Goal: Task Accomplishment & Management: Use online tool/utility

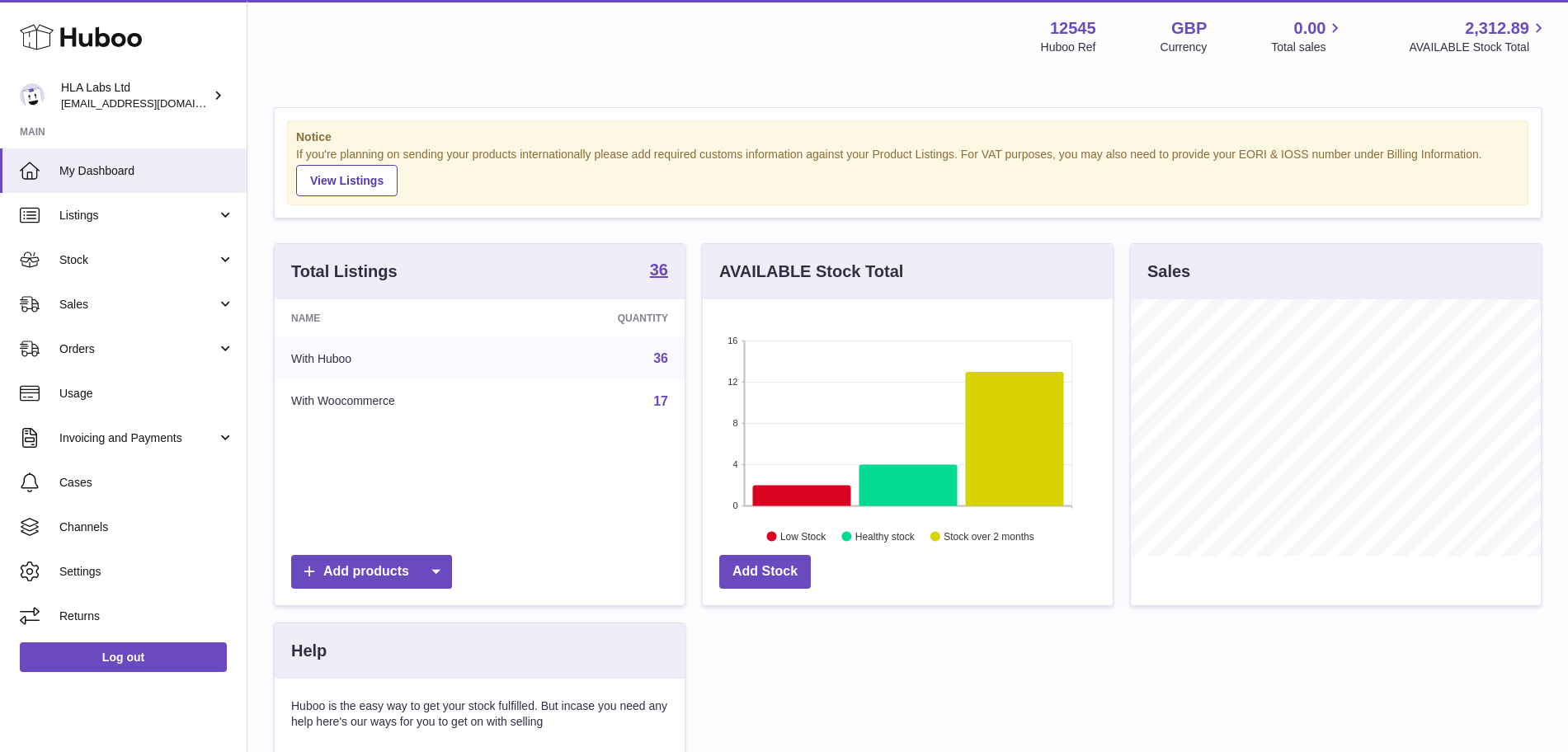
scroll to position [257, 410]
click at [154, 286] on link "Sales" at bounding box center [123, 303] width 247 height 45
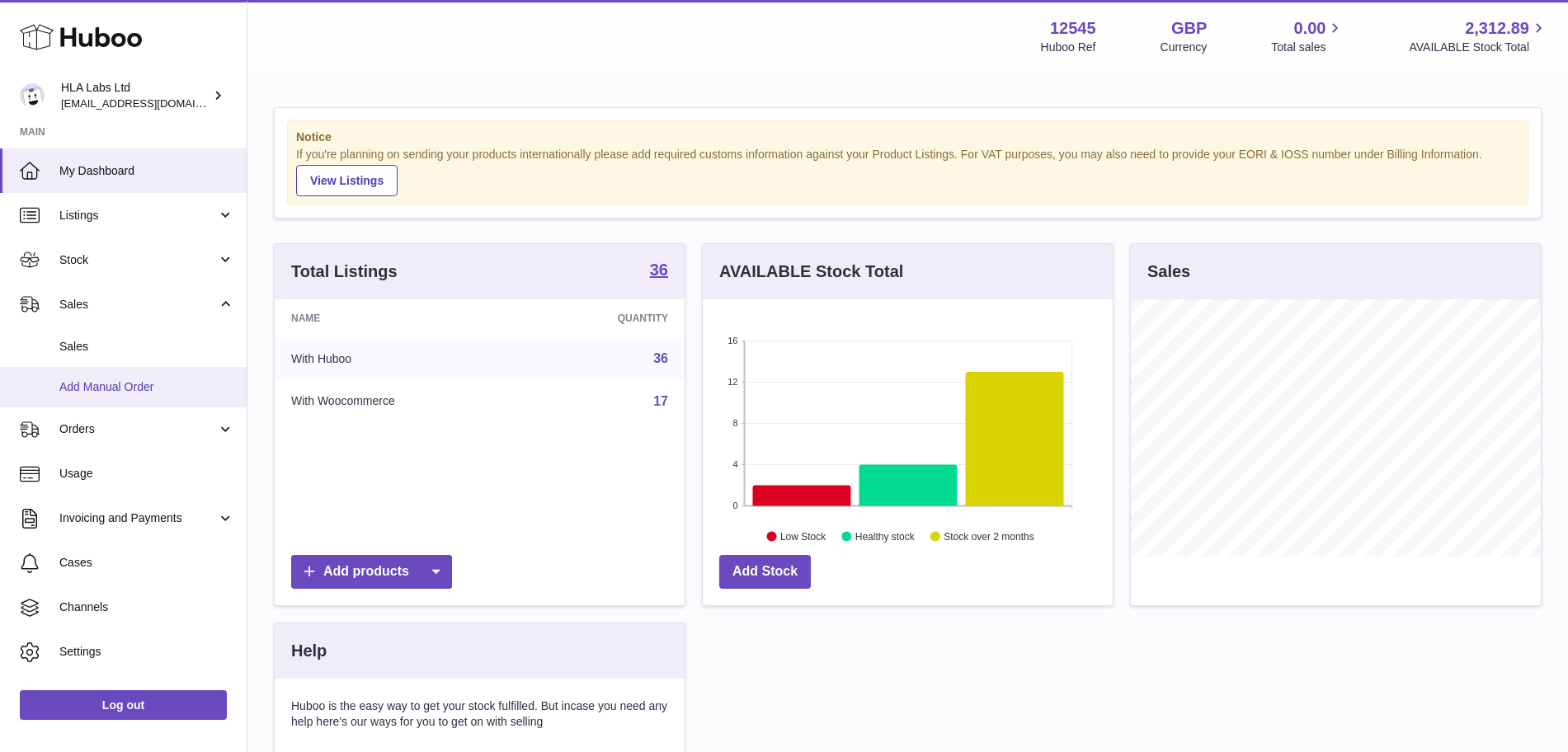
click at [124, 386] on span "Add Manual Order" at bounding box center [147, 387] width 175 height 16
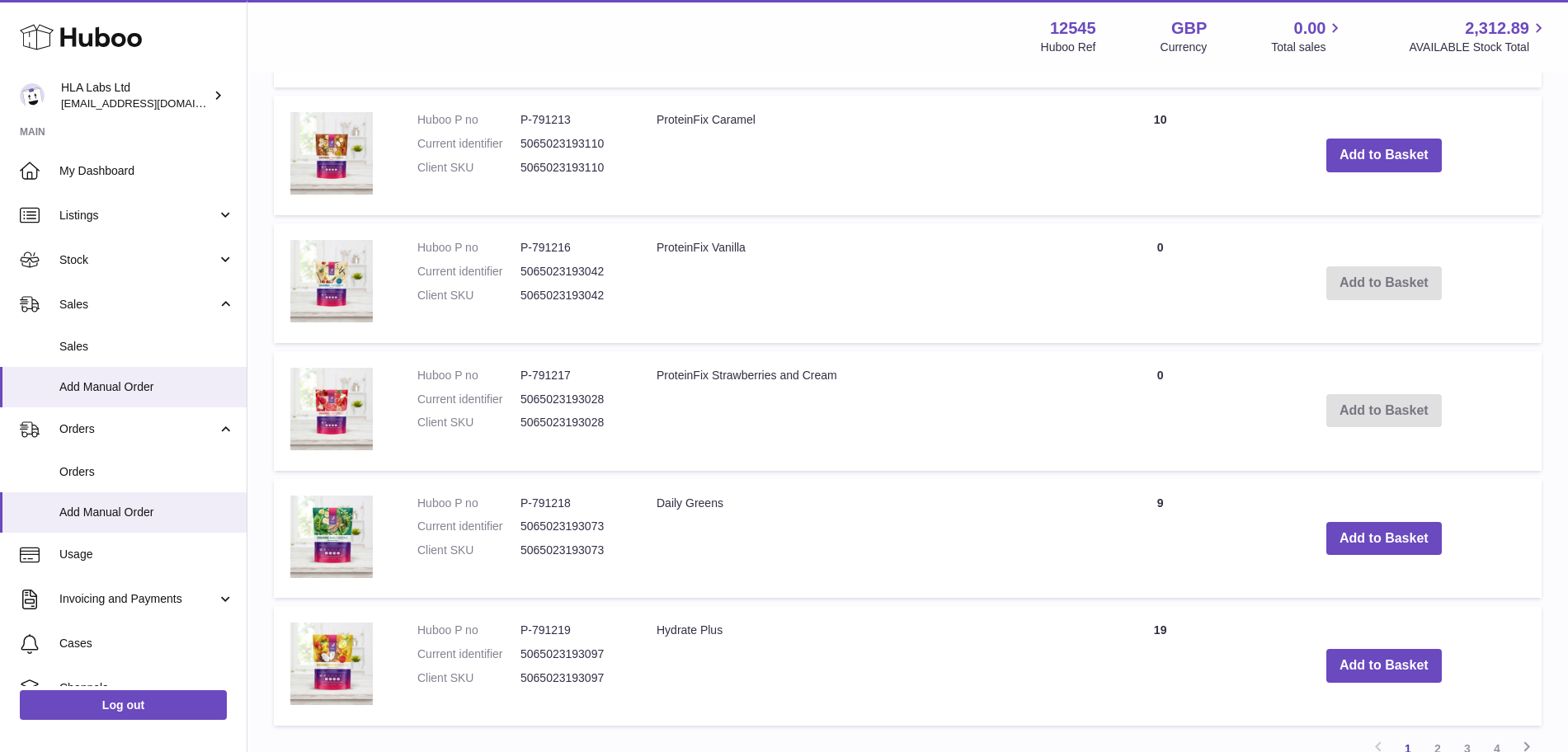
scroll to position [1208, 0]
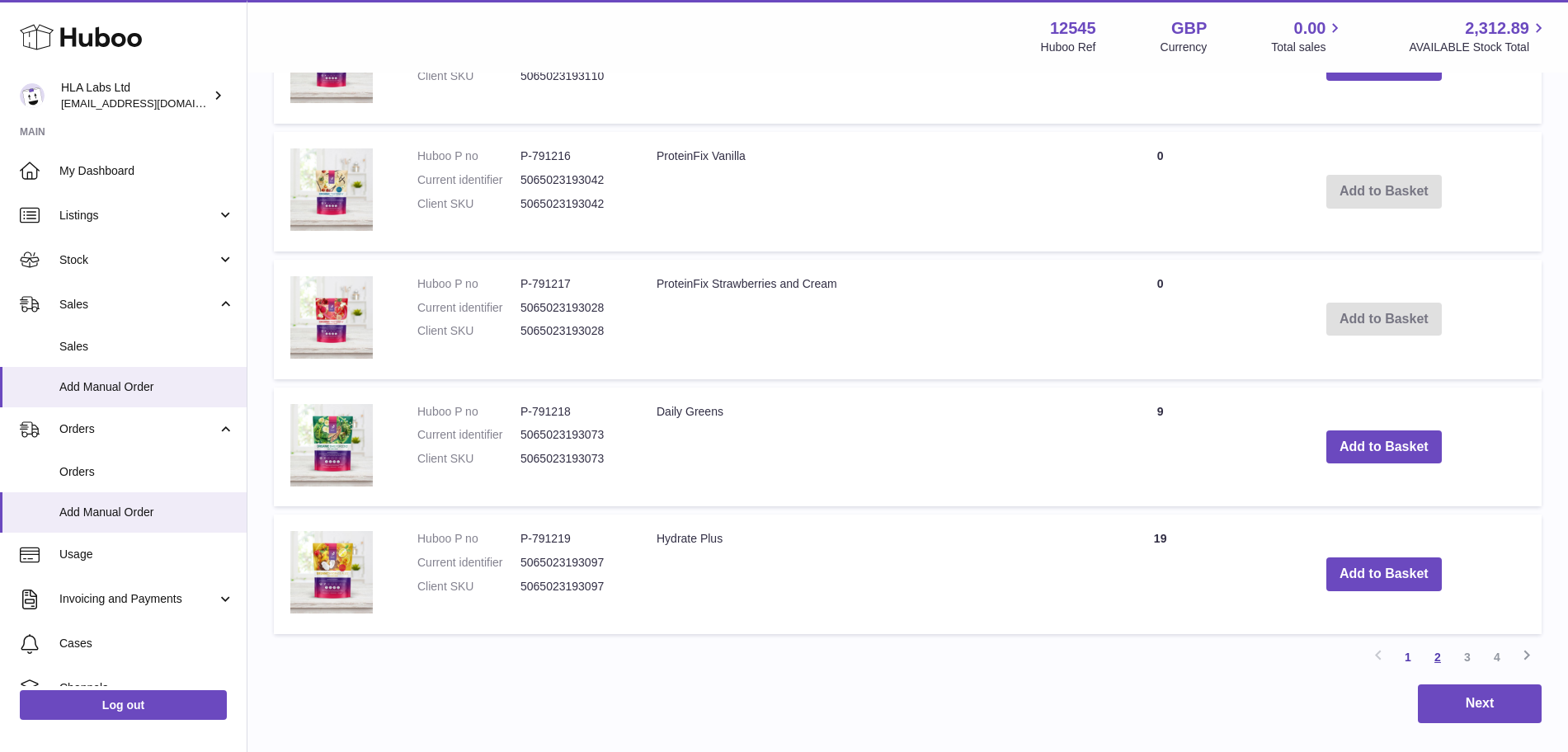
click at [1438, 645] on link "2" at bounding box center [1438, 657] width 30 height 30
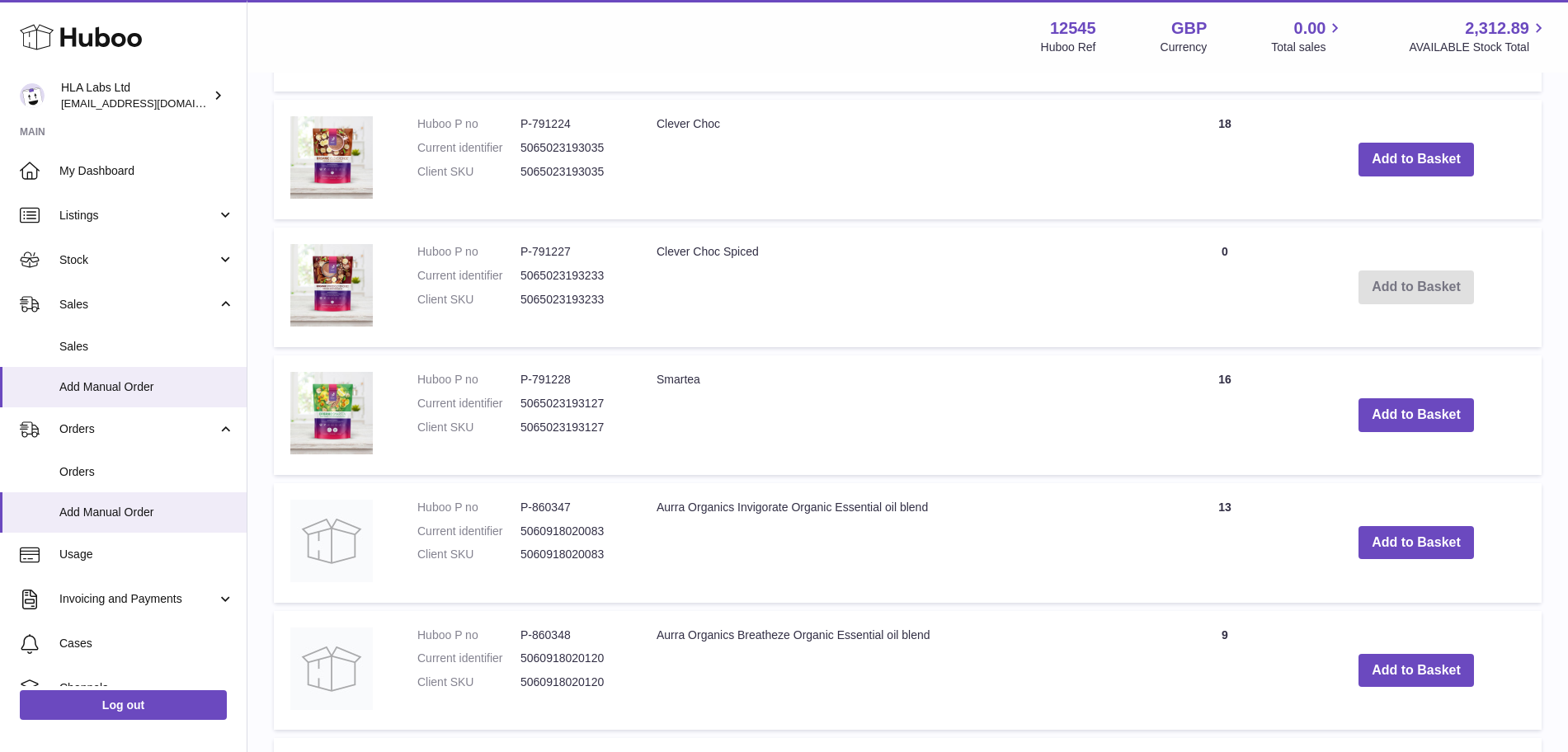
scroll to position [1175, 0]
